Goal: Check status: Check status

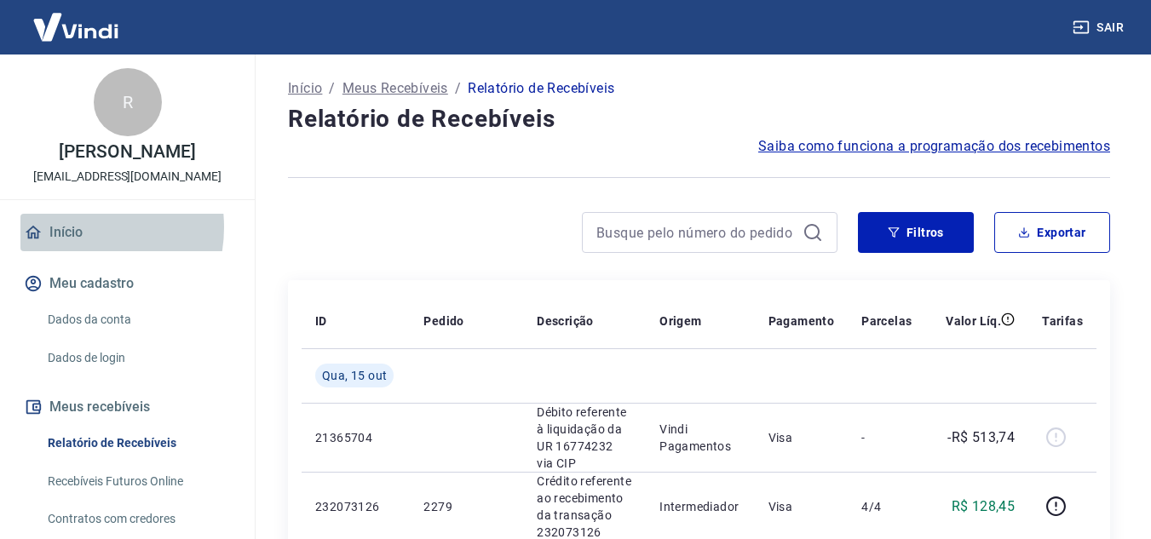
click at [70, 245] on link "Início" at bounding box center [127, 232] width 214 height 37
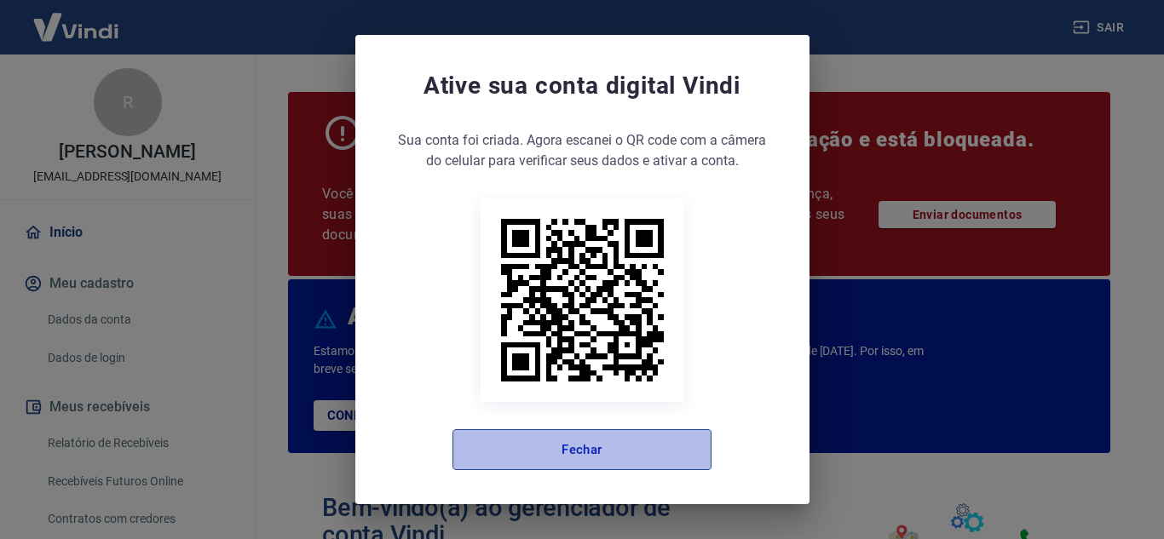
click at [519, 442] on button "Fechar" at bounding box center [581, 449] width 259 height 41
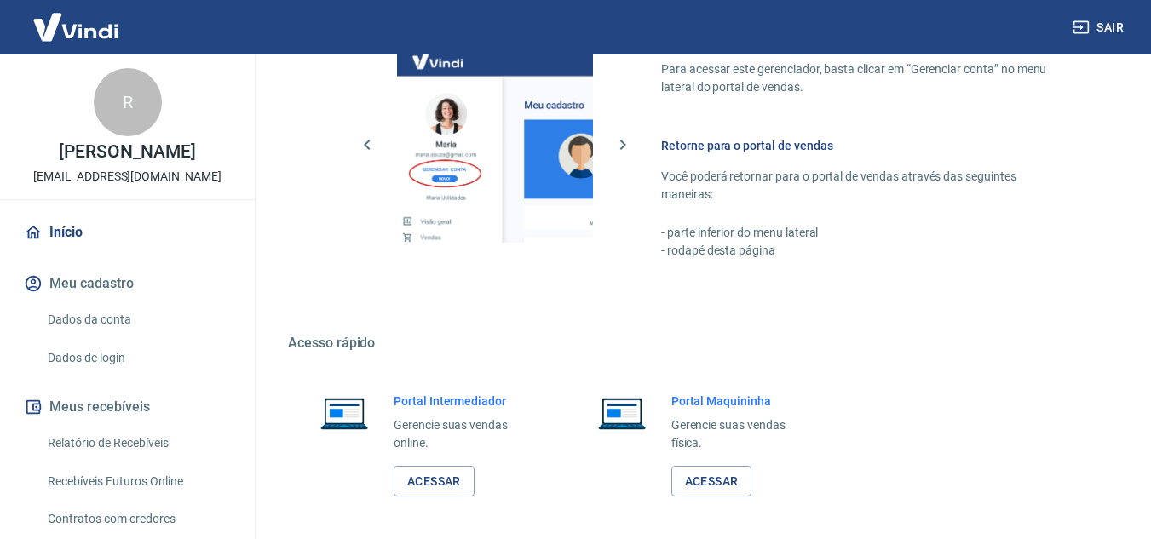
scroll to position [1236, 0]
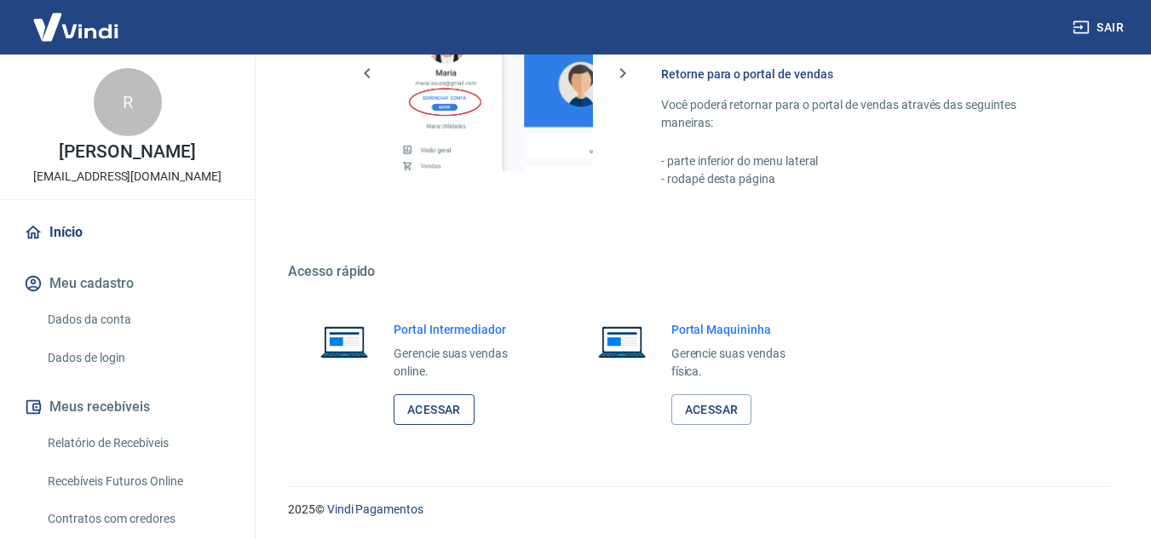
click at [440, 405] on link "Acessar" at bounding box center [434, 410] width 81 height 32
